Goal: Transaction & Acquisition: Purchase product/service

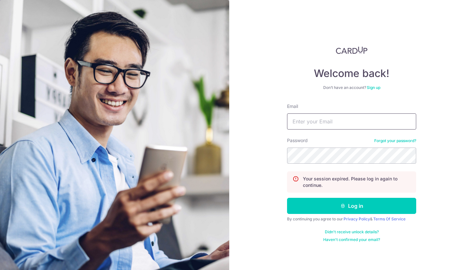
click at [302, 127] on input "Email" at bounding box center [351, 122] width 129 height 16
type input "markrydon@gmail.com"
click at [260, 145] on div "Welcome back! Don’t have an account? Sign up Email markrydon@gmail.com Password…" at bounding box center [351, 135] width 245 height 270
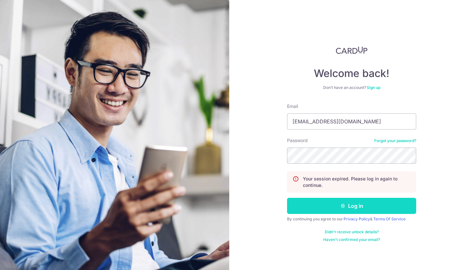
click at [332, 211] on button "Log in" at bounding box center [351, 206] width 129 height 16
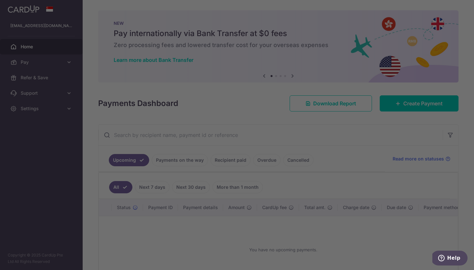
click at [37, 64] on div at bounding box center [239, 136] width 479 height 273
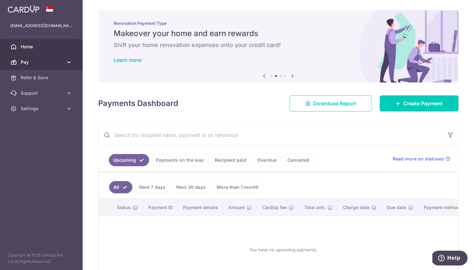
click at [67, 59] on icon at bounding box center [69, 62] width 6 height 6
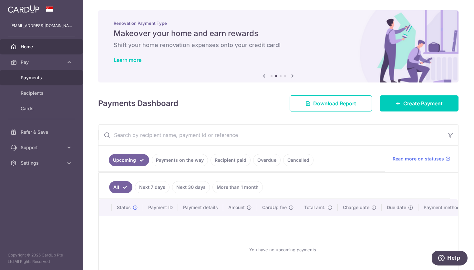
click at [36, 79] on span "Payments" at bounding box center [42, 78] width 43 height 6
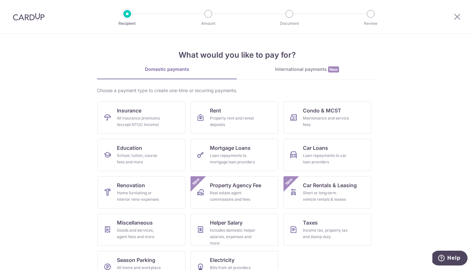
scroll to position [18, 0]
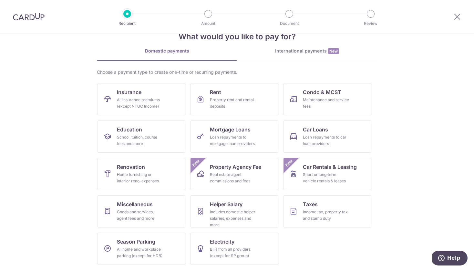
click at [290, 48] on div "International payments New" at bounding box center [307, 51] width 140 height 7
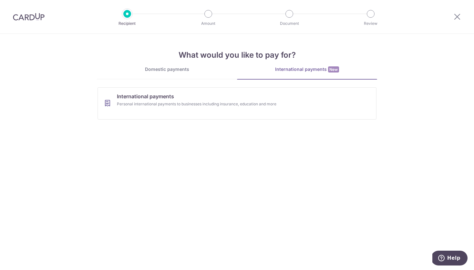
click at [170, 71] on div "Domestic payments" at bounding box center [167, 69] width 140 height 6
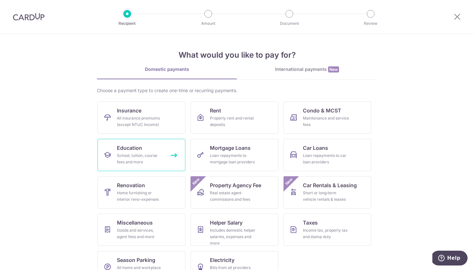
scroll to position [18, 0]
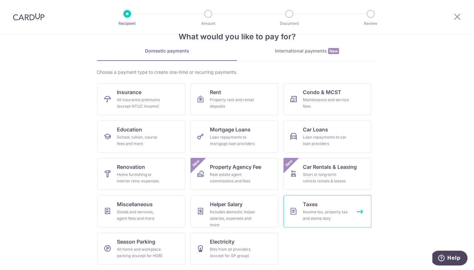
click at [308, 203] on span "Taxes" at bounding box center [310, 205] width 15 height 8
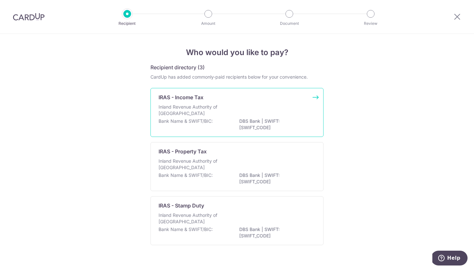
click at [205, 106] on p "Inland Revenue Authority of Singapore" at bounding box center [192, 110] width 68 height 13
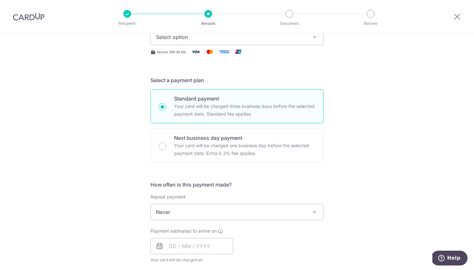
scroll to position [119, 0]
click at [156, 143] on div "Next business day payment Your card will be charged one business day before the…" at bounding box center [236, 145] width 173 height 34
radio input "false"
radio input "true"
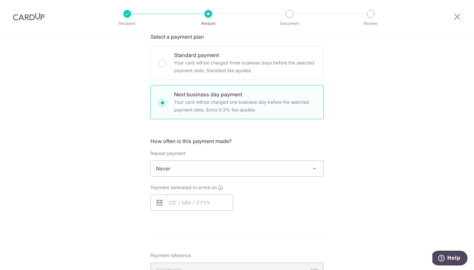
scroll to position [166, 0]
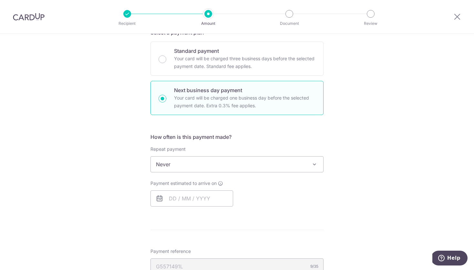
click at [161, 161] on span "Never" at bounding box center [237, 164] width 172 height 15
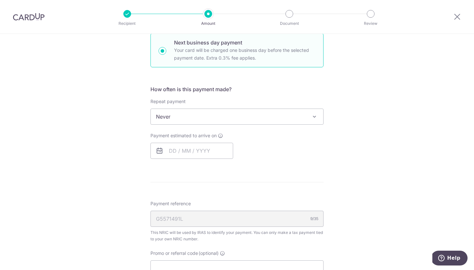
scroll to position [222, 0]
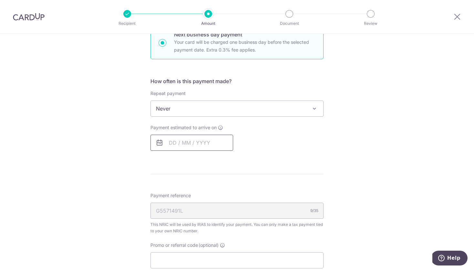
click at [180, 143] on input "text" at bounding box center [191, 143] width 83 height 16
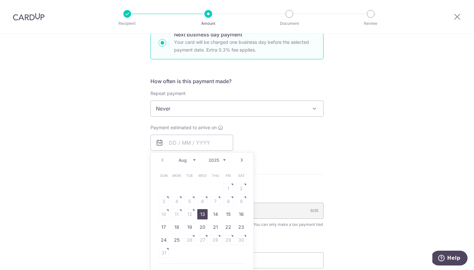
click at [198, 215] on link "13" at bounding box center [202, 214] width 10 height 10
type input "13/08/2025"
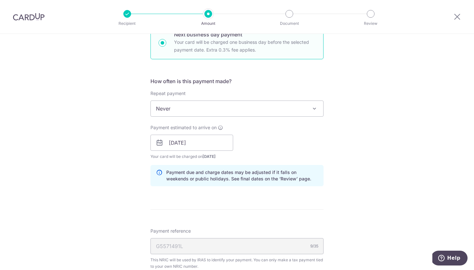
click at [114, 160] on div "Tell us more about your payment Enter one-time or monthly payment amount SGD Th…" at bounding box center [237, 140] width 474 height 657
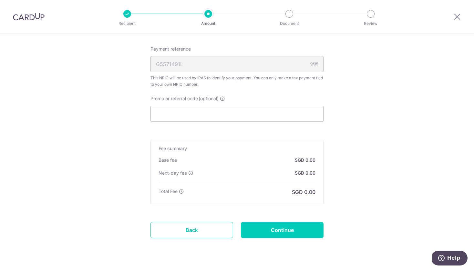
scroll to position [408, 0]
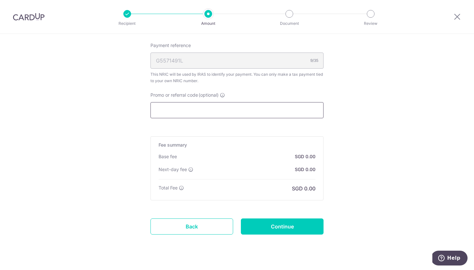
click at [162, 113] on input "Promo or referral code (optional)" at bounding box center [236, 110] width 173 height 16
paste input "VTAX25ONE"
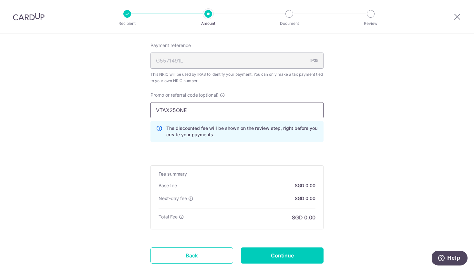
type input "VTAX25ONE"
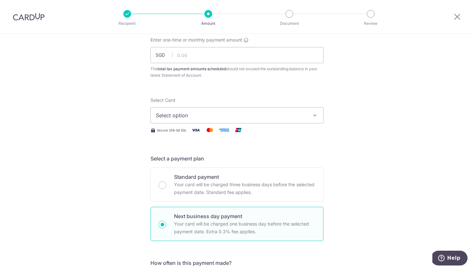
scroll to position [0, 0]
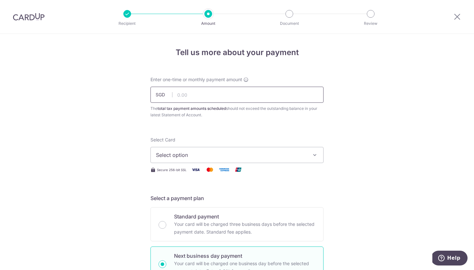
click at [186, 95] on input "text" at bounding box center [236, 95] width 173 height 16
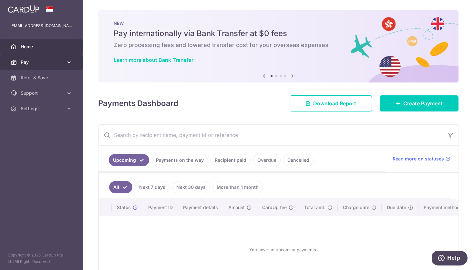
click at [50, 62] on span "Pay" at bounding box center [42, 62] width 43 height 6
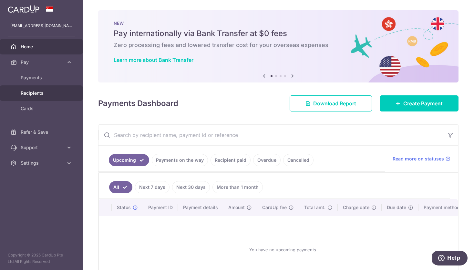
click at [38, 90] on span "Recipients" at bounding box center [42, 93] width 43 height 6
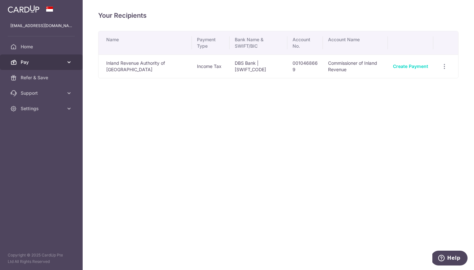
click at [36, 65] on span "Pay" at bounding box center [42, 62] width 43 height 6
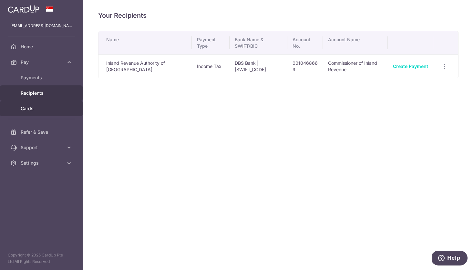
click at [31, 107] on span "Cards" at bounding box center [42, 109] width 43 height 6
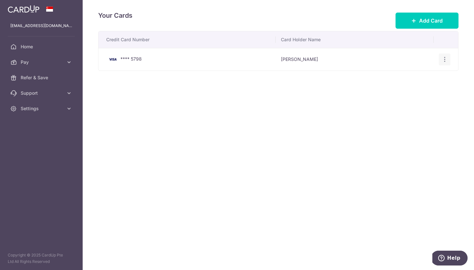
click at [447, 59] on icon "button" at bounding box center [444, 59] width 7 height 7
click at [255, 135] on div "Your Cards Add Card Credit Card Number Card Holder Name **** 5798 [PERSON_NAME]…" at bounding box center [278, 135] width 391 height 270
click at [39, 61] on span "Pay" at bounding box center [42, 62] width 43 height 6
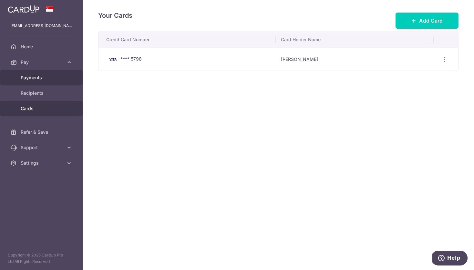
click at [32, 77] on span "Payments" at bounding box center [42, 78] width 43 height 6
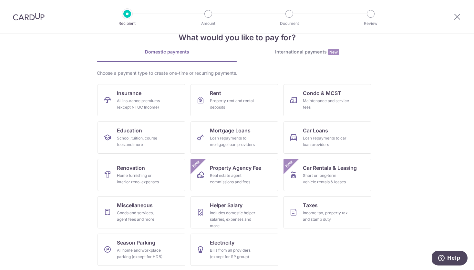
scroll to position [18, 0]
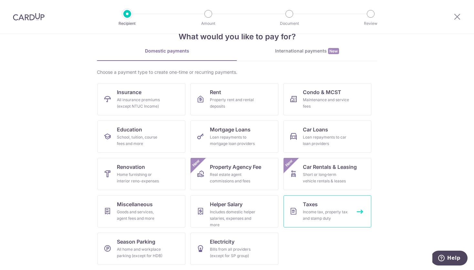
click at [303, 203] on span "Taxes" at bounding box center [310, 205] width 15 height 8
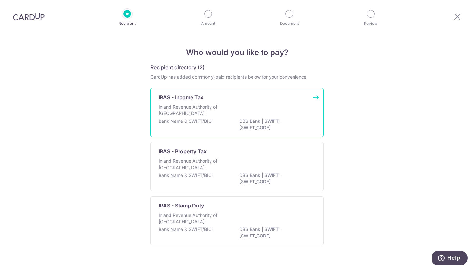
click at [245, 105] on div "Inland Revenue Authority of Singapore" at bounding box center [236, 111] width 157 height 14
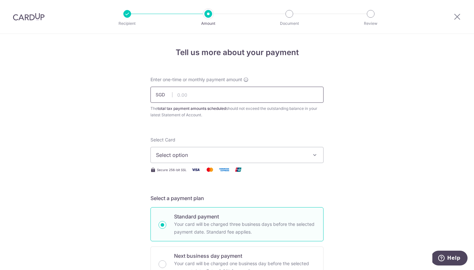
click at [185, 99] on input "text" at bounding box center [236, 95] width 173 height 16
paste input "35,973.18"
type input "35,973.18"
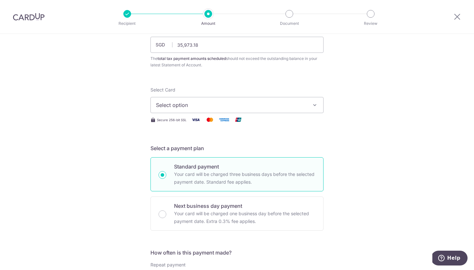
scroll to position [60, 0]
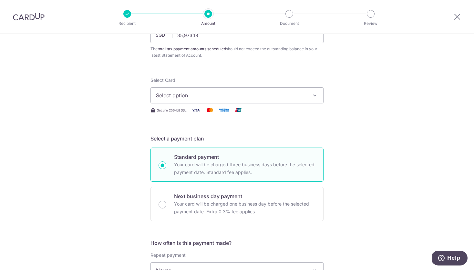
click at [223, 96] on span "Select option" at bounding box center [231, 96] width 150 height 8
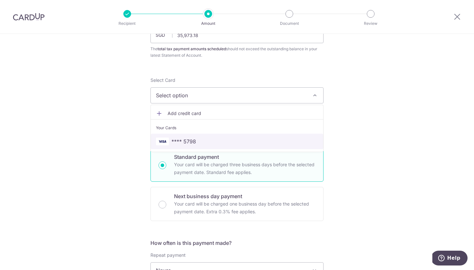
click at [185, 142] on span "**** 5798" at bounding box center [183, 142] width 25 height 8
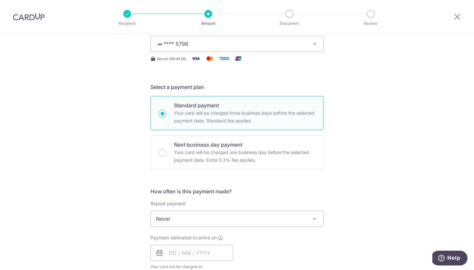
scroll to position [128, 0]
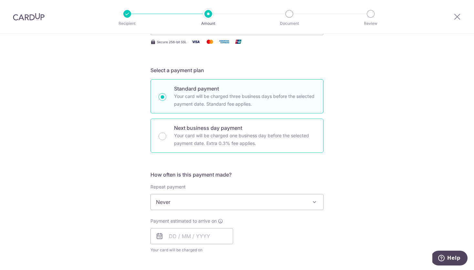
click at [192, 128] on p "Next business day payment" at bounding box center [244, 128] width 141 height 8
click at [166, 133] on input "Next business day payment Your card will be charged one business day before the…" at bounding box center [162, 137] width 8 height 8
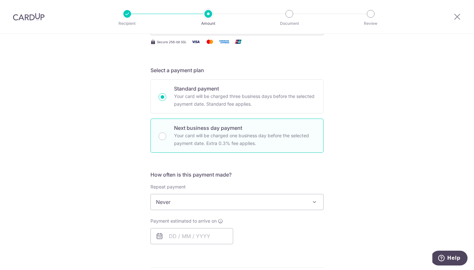
radio input "false"
click at [159, 136] on input "Next business day payment Your card will be charged one business day before the…" at bounding box center [162, 137] width 8 height 8
radio input "true"
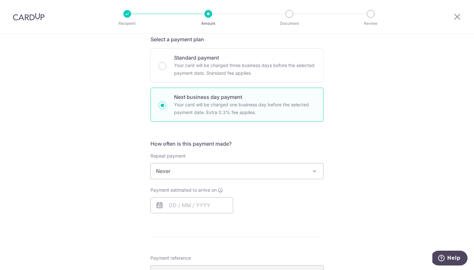
scroll to position [170, 0]
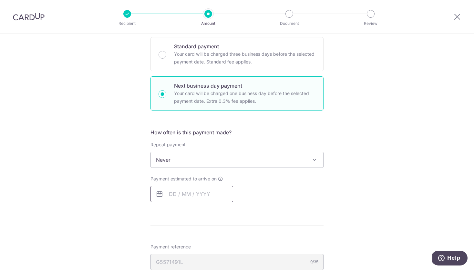
click at [191, 199] on input "text" at bounding box center [191, 194] width 83 height 16
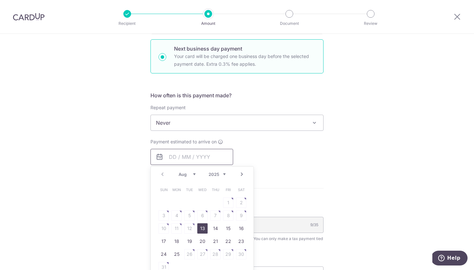
scroll to position [220, 0]
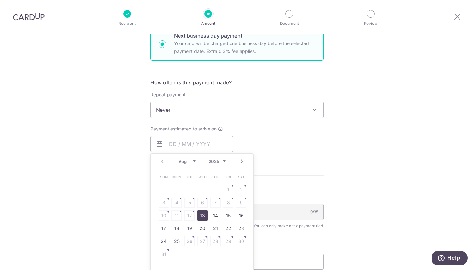
click at [202, 215] on link "13" at bounding box center [202, 216] width 10 height 10
type input "[DATE]"
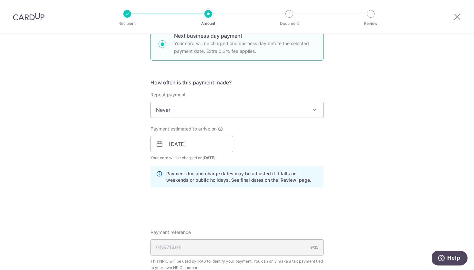
click at [282, 145] on div "Payment estimated to arrive on 13/08/2025 Prev Next Aug Sep Oct Nov Dec 2025 20…" at bounding box center [237, 144] width 181 height 36
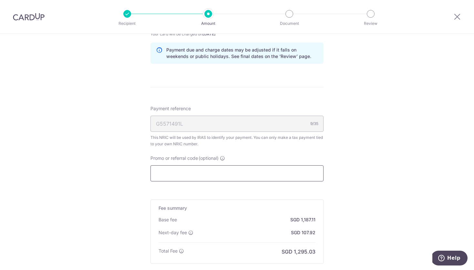
scroll to position [348, 0]
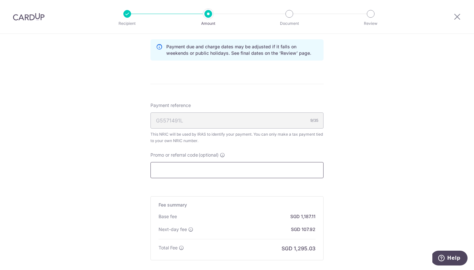
click at [209, 173] on input "Promo or referral code (optional)" at bounding box center [236, 170] width 173 height 16
type input "VTAX25ONE"
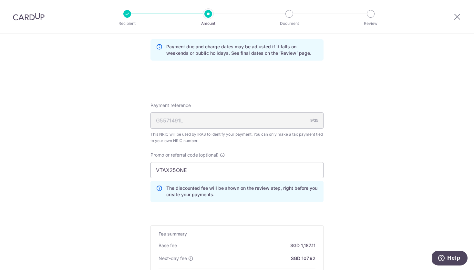
click at [332, 195] on div "Tell us more about your payment Enter one-time or monthly payment amount SGD 35…" at bounding box center [237, 29] width 474 height 686
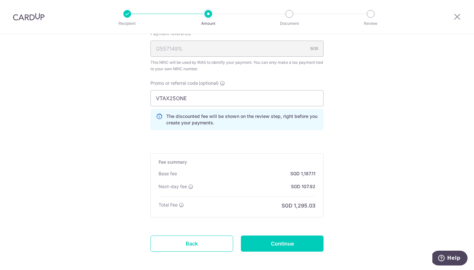
scroll to position [450, 0]
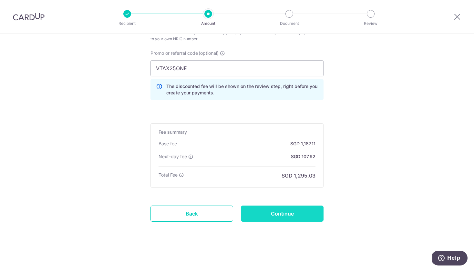
click at [275, 212] on input "Continue" at bounding box center [282, 214] width 83 height 16
type input "Create Schedule"
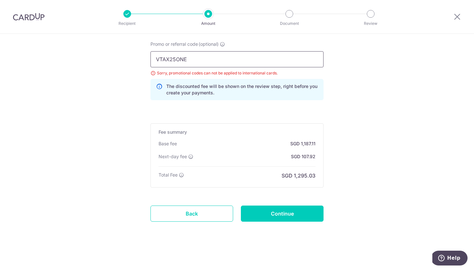
click at [201, 66] on input "VTAX25ONE" at bounding box center [236, 59] width 173 height 16
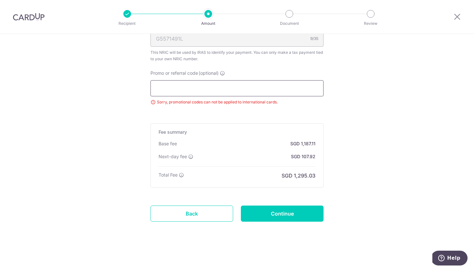
scroll to position [430, 0]
click at [280, 217] on input "Continue" at bounding box center [282, 214] width 83 height 16
type input "Update Schedule"
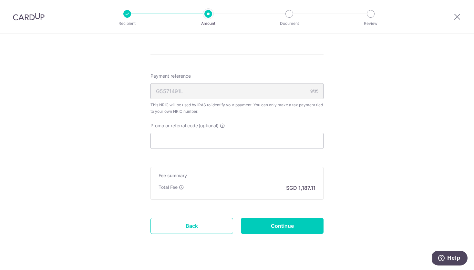
scroll to position [405, 0]
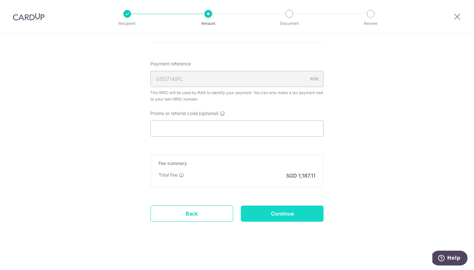
click at [275, 213] on input "Continue" at bounding box center [282, 214] width 83 height 16
type input "Update Schedule"
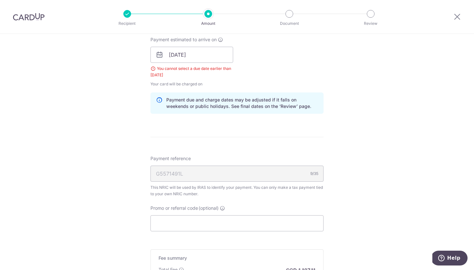
scroll to position [310, 0]
click at [206, 56] on input "[DATE]" at bounding box center [191, 55] width 83 height 16
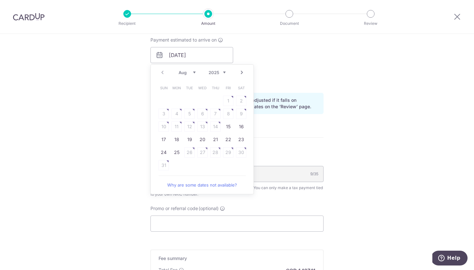
click at [268, 70] on div "Payment estimated to arrive on [DATE] Prev Next Aug Sep Oct Nov [DATE] 2026 Sun…" at bounding box center [237, 62] width 181 height 51
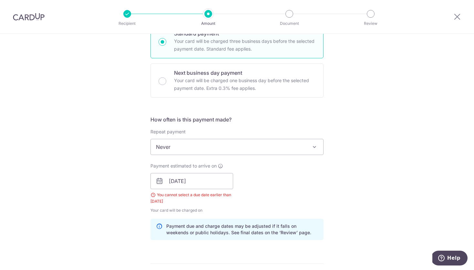
scroll to position [182, 0]
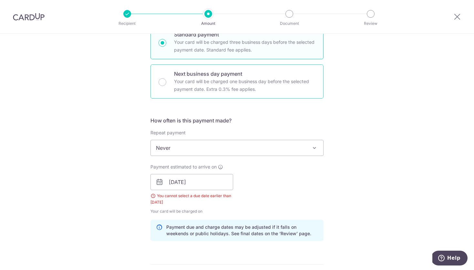
click at [196, 89] on p "Your card will be charged one business day before the selected payment date. Ex…" at bounding box center [244, 85] width 141 height 15
click at [166, 86] on input "Next business day payment Your card will be charged one business day before the…" at bounding box center [162, 82] width 8 height 8
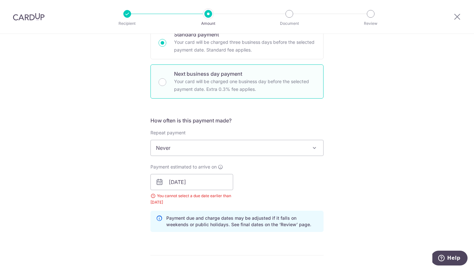
radio input "false"
radio input "true"
click at [201, 182] on input "text" at bounding box center [191, 182] width 83 height 16
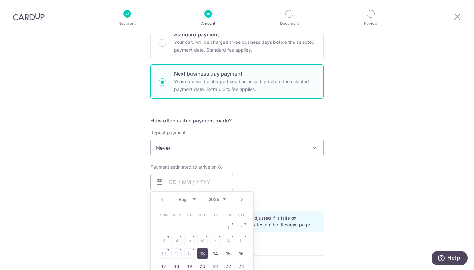
click at [201, 256] on link "13" at bounding box center [202, 254] width 10 height 10
type input "13/08/2025"
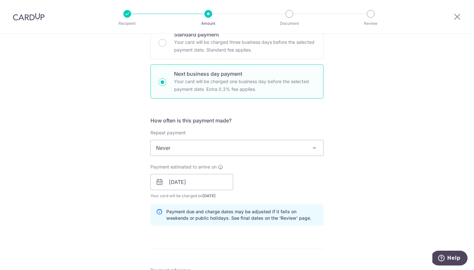
click at [302, 175] on div "Payment estimated to arrive on 13/08/2025 Prev Next Aug Sep Oct Nov Dec 2025 20…" at bounding box center [237, 182] width 181 height 36
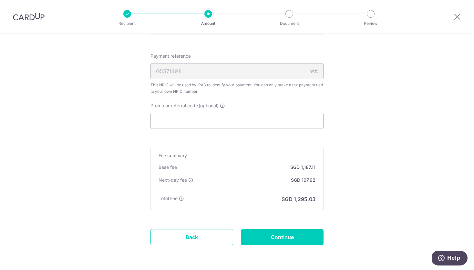
scroll to position [421, 0]
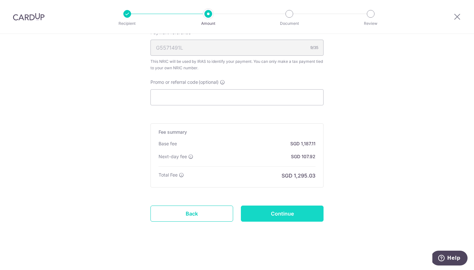
click at [285, 213] on input "Continue" at bounding box center [282, 214] width 83 height 16
type input "Update Schedule"
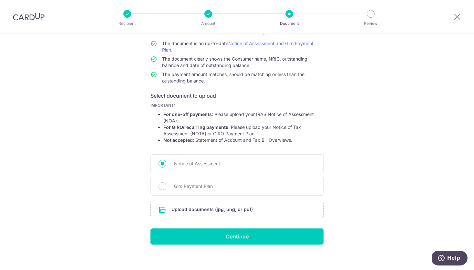
scroll to position [59, 0]
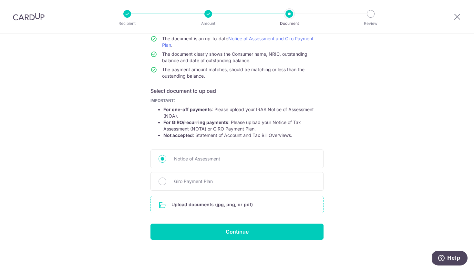
click at [201, 207] on input "file" at bounding box center [237, 205] width 172 height 17
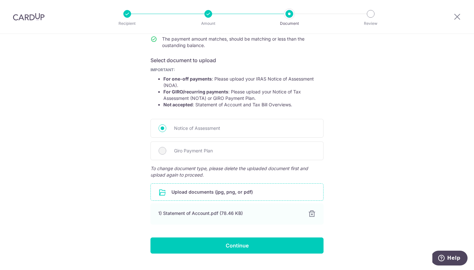
scroll to position [104, 0]
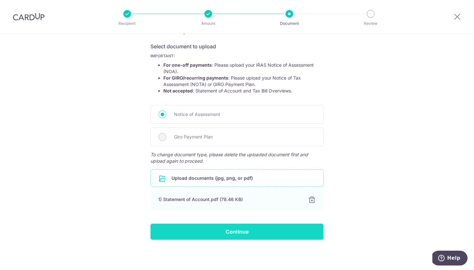
click at [230, 237] on input "Continue" at bounding box center [236, 232] width 173 height 16
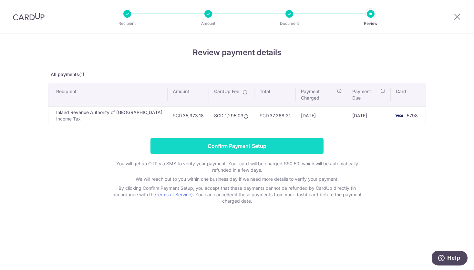
click at [244, 138] on input "Confirm Payment Setup" at bounding box center [236, 146] width 173 height 16
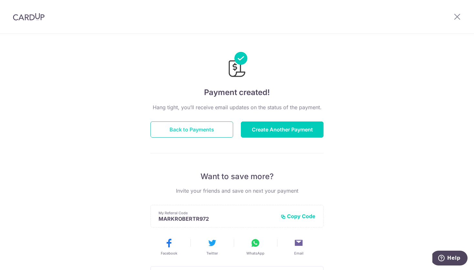
click at [196, 131] on button "Back to Payments" at bounding box center [191, 130] width 83 height 16
